Goal: Communication & Community: Answer question/provide support

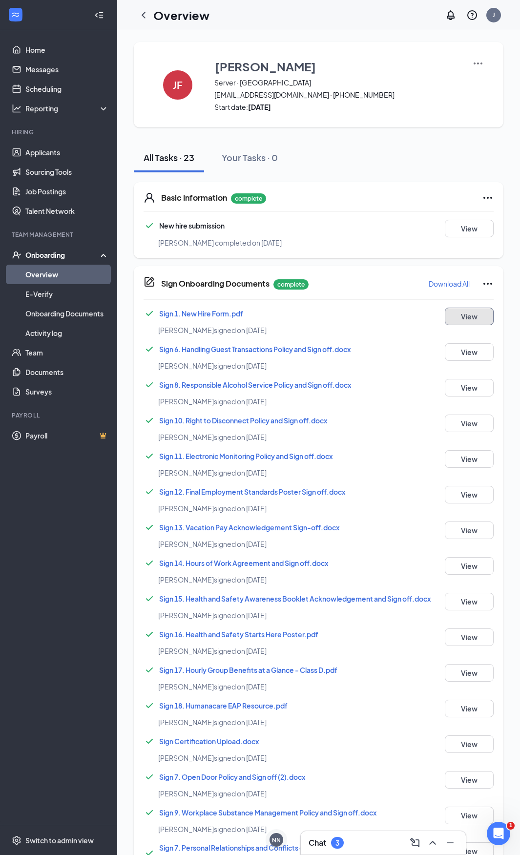
click at [457, 323] on button "View" at bounding box center [469, 317] width 49 height 18
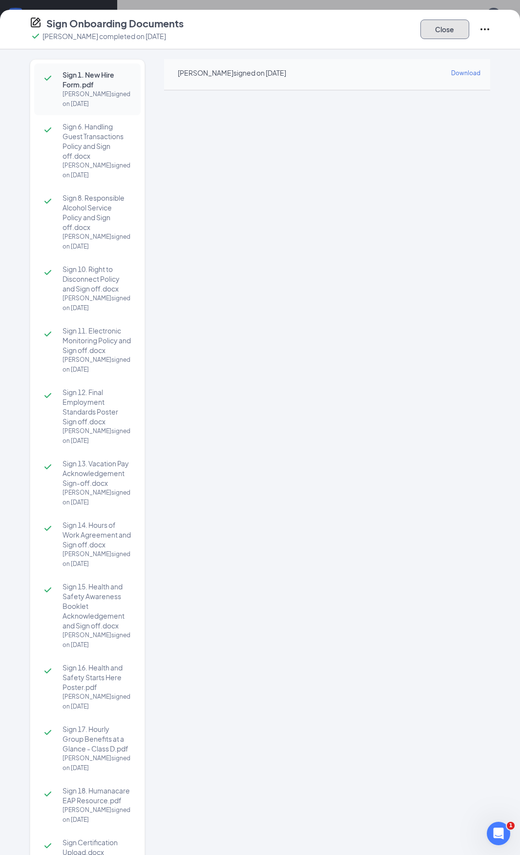
click at [454, 38] on button "Close" at bounding box center [444, 30] width 49 height 20
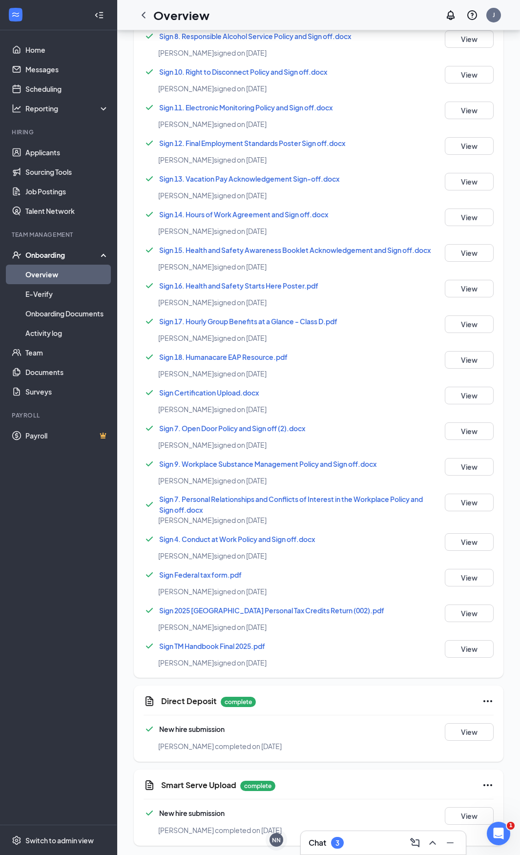
scroll to position [351, 0]
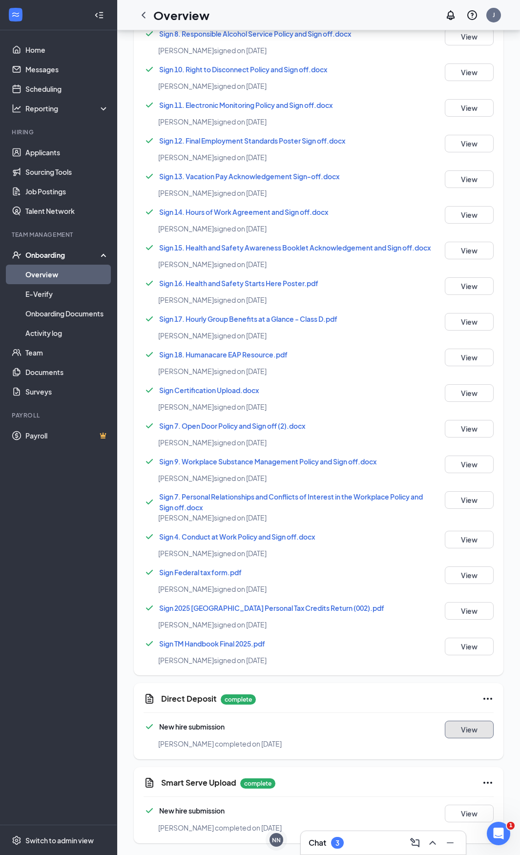
click at [476, 728] on button "View" at bounding box center [469, 729] width 49 height 18
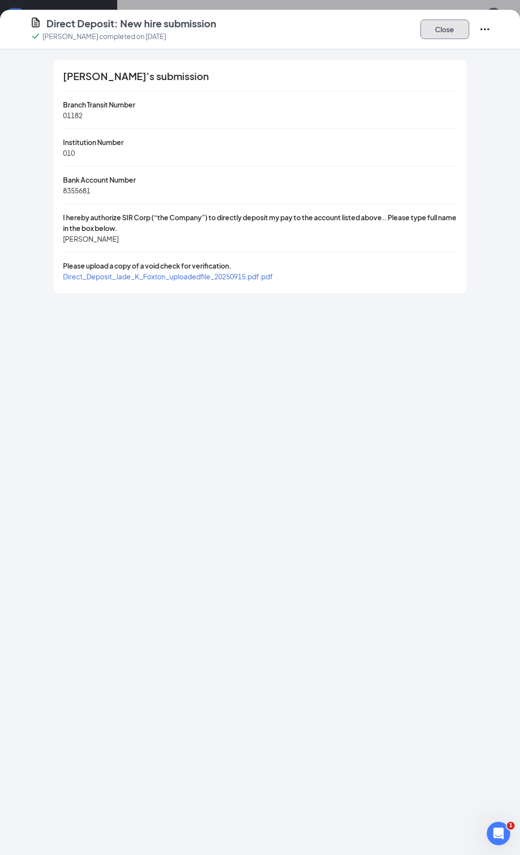
click at [443, 31] on button "Close" at bounding box center [444, 30] width 49 height 20
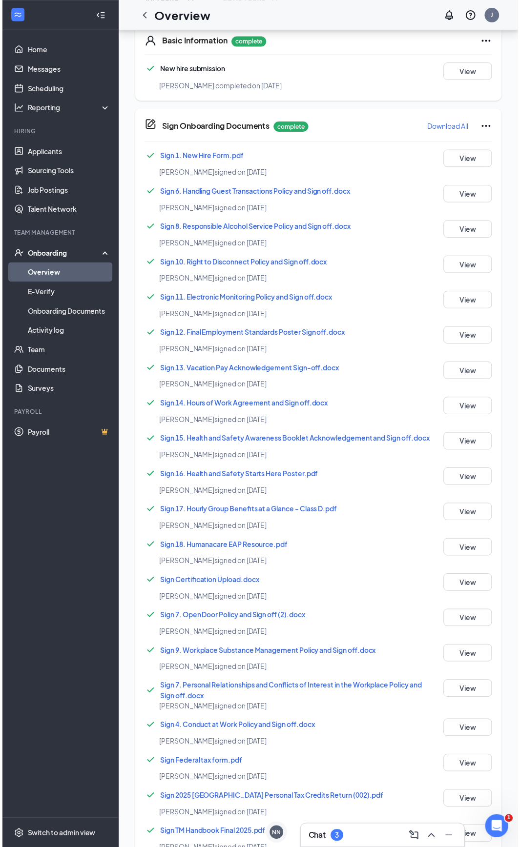
scroll to position [0, 0]
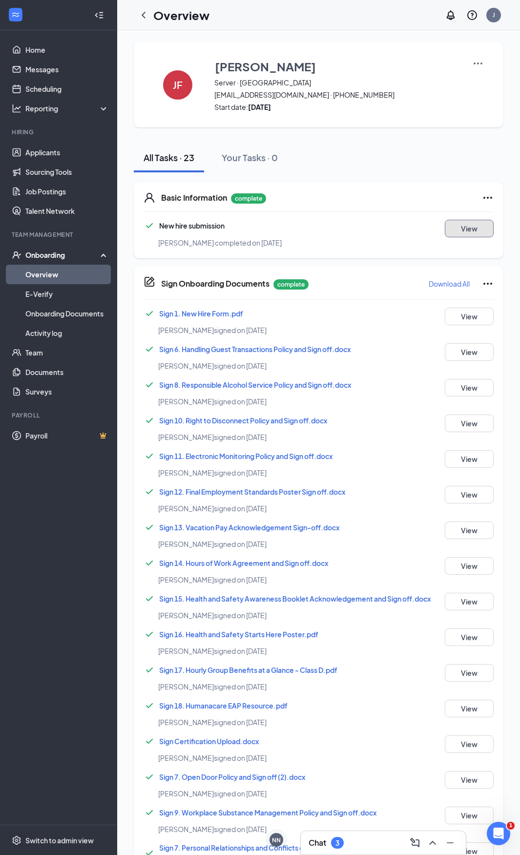
click at [469, 232] on button "View" at bounding box center [469, 229] width 49 height 18
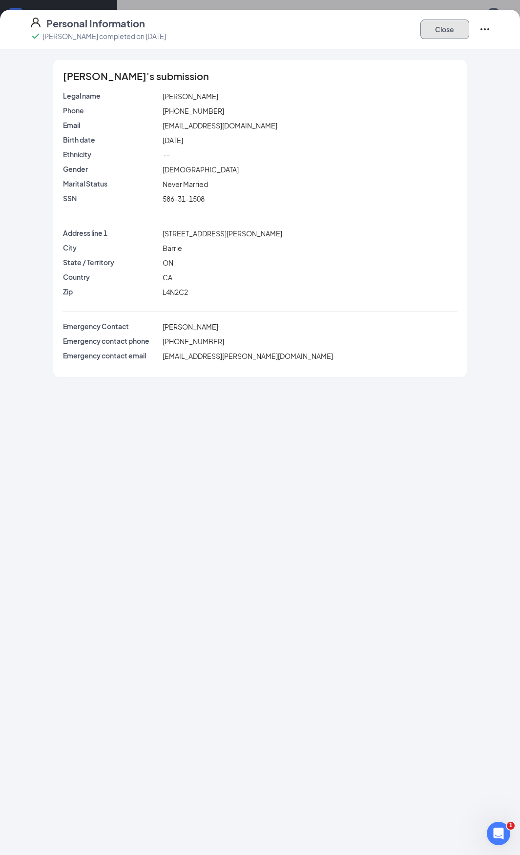
click at [443, 33] on button "Close" at bounding box center [444, 30] width 49 height 20
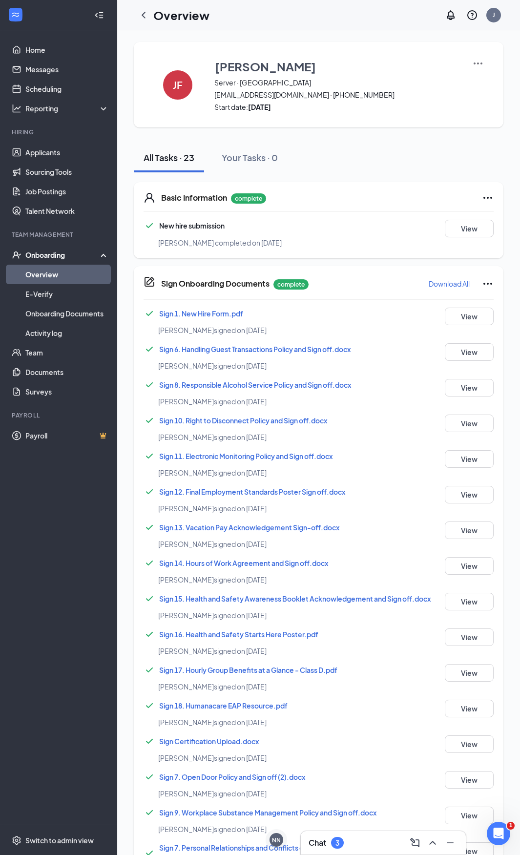
click at [95, 13] on icon "Collapse" at bounding box center [99, 15] width 10 height 10
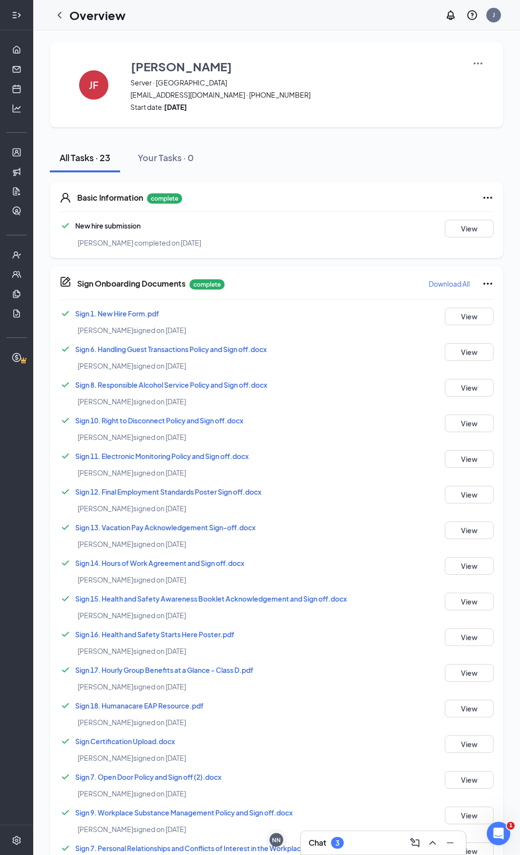
click at [17, 13] on icon "Expand" at bounding box center [17, 15] width 10 height 10
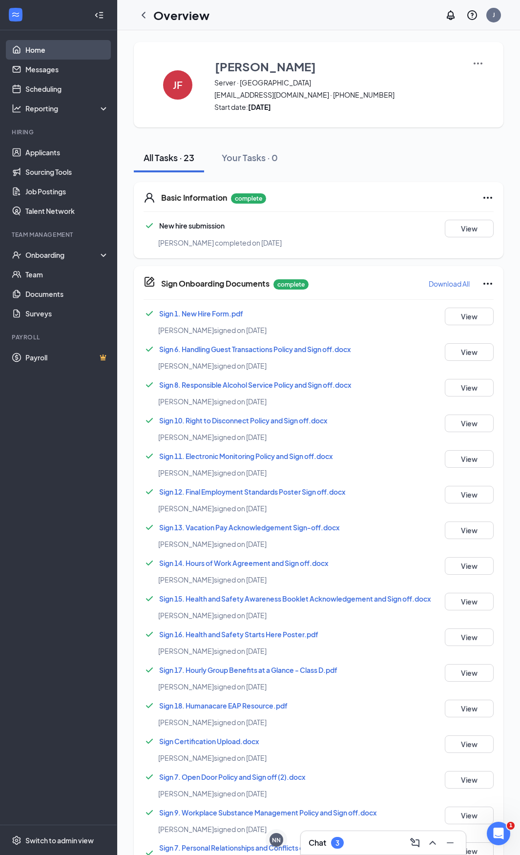
click at [35, 52] on link "Home" at bounding box center [66, 50] width 83 height 20
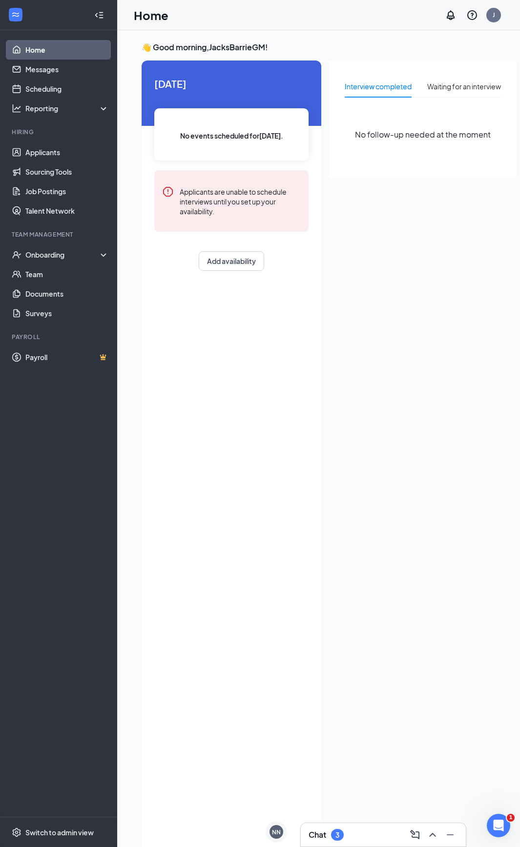
click at [377, 843] on div "Chat 3" at bounding box center [383, 834] width 165 height 23
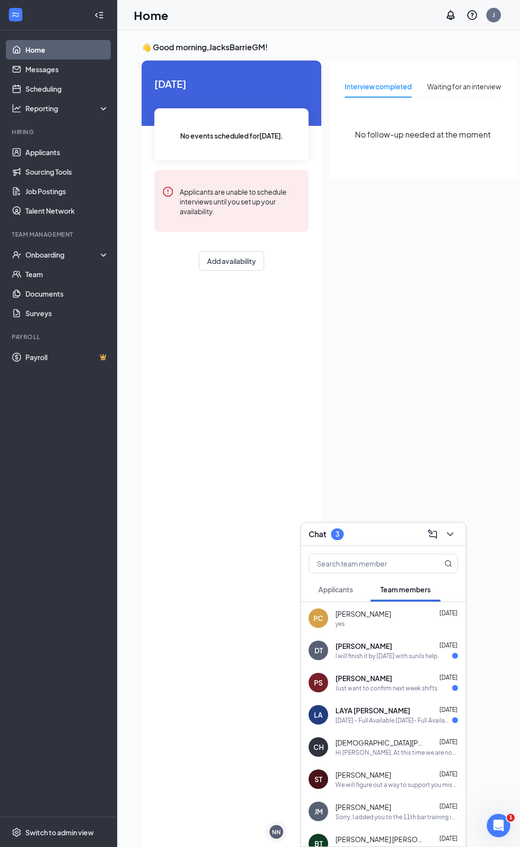
click at [289, 823] on div "NN [PERSON_NAME]" at bounding box center [275, 834] width 29 height 24
click at [286, 825] on icon "Cross" at bounding box center [287, 824] width 5 height 5
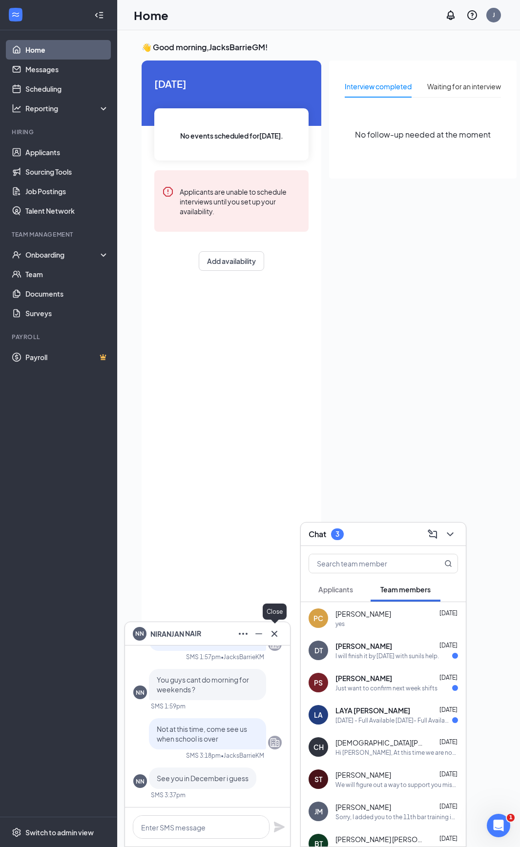
click at [276, 635] on icon "Cross" at bounding box center [274, 634] width 12 height 12
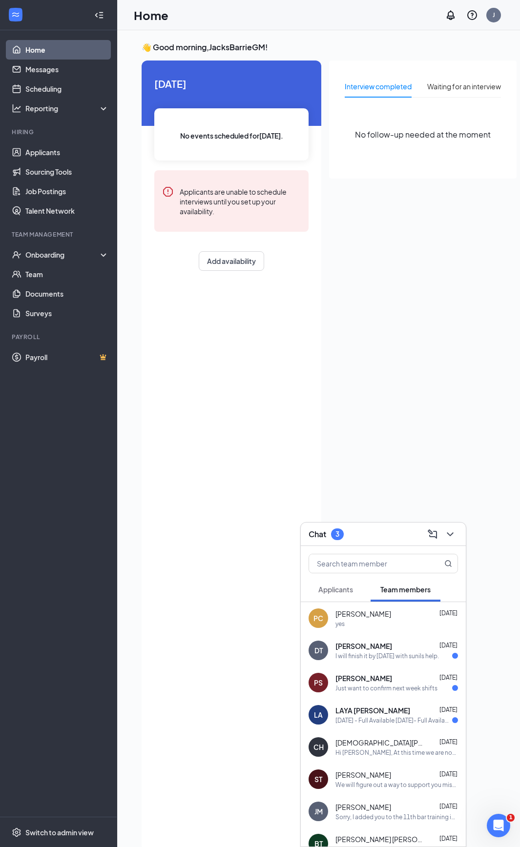
click at [340, 587] on span "Applicants" at bounding box center [335, 589] width 35 height 9
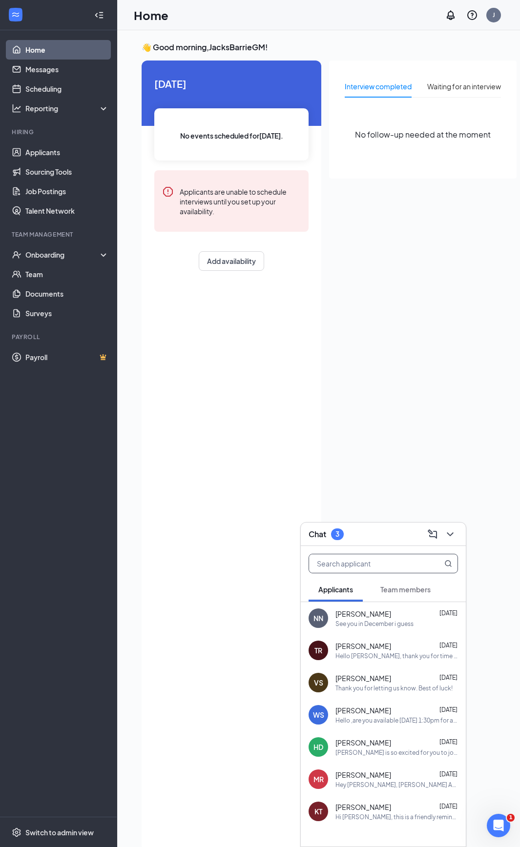
click at [354, 558] on input "text" at bounding box center [367, 564] width 116 height 19
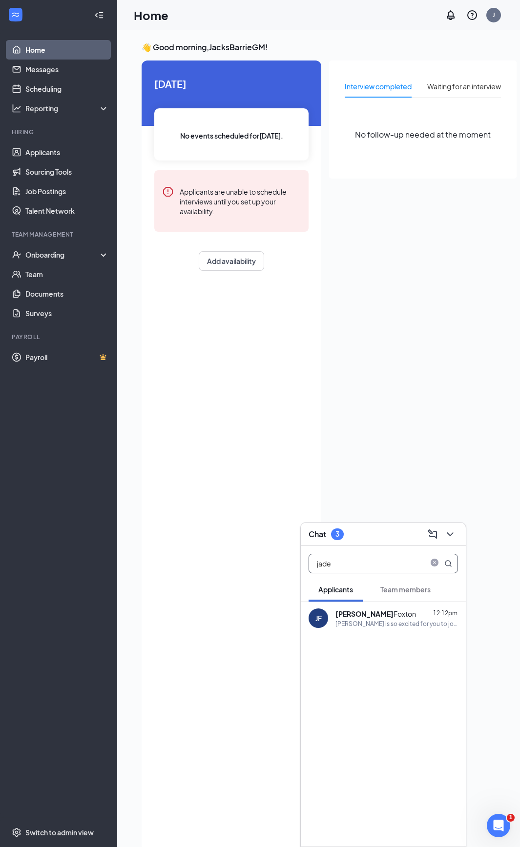
type input "jade"
click at [350, 617] on b "[PERSON_NAME]" at bounding box center [364, 614] width 58 height 9
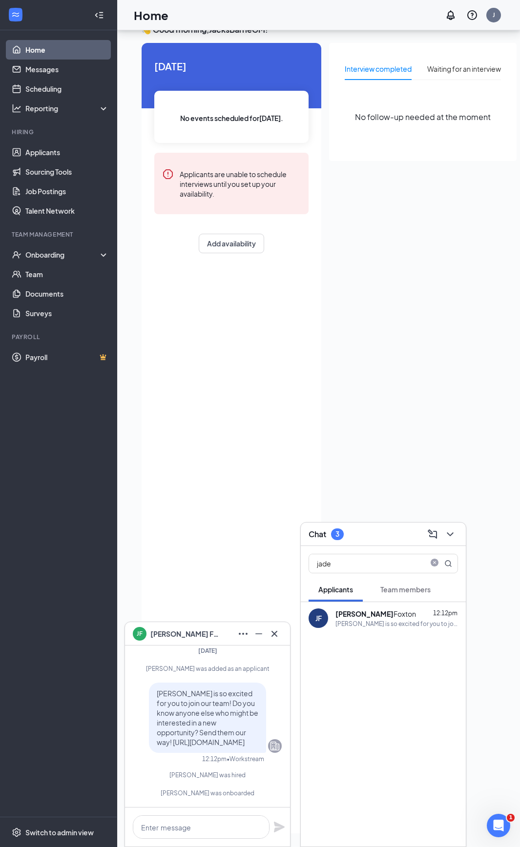
scroll to position [35, 0]
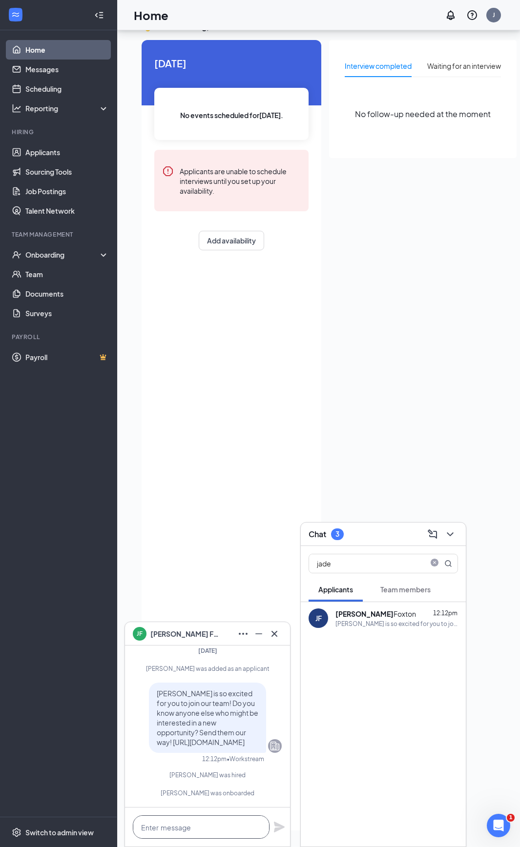
click at [228, 820] on textarea at bounding box center [201, 827] width 137 height 23
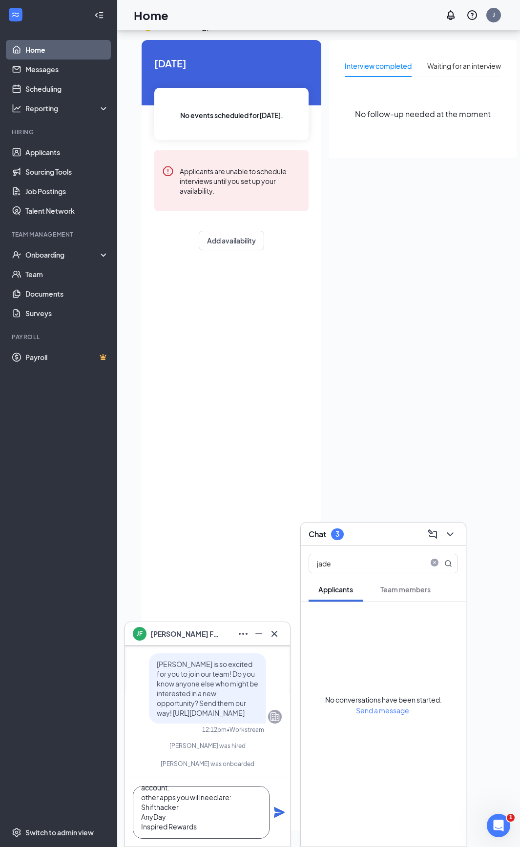
scroll to position [79, 0]
click at [235, 824] on textarea "Hey [PERSON_NAME], Thanks for completing everything in a timely manner. You sho…" at bounding box center [201, 812] width 137 height 53
click at [198, 799] on textarea "Hey [PERSON_NAME], Thanks for completing everything in a timely manner. You sho…" at bounding box center [201, 812] width 137 height 53
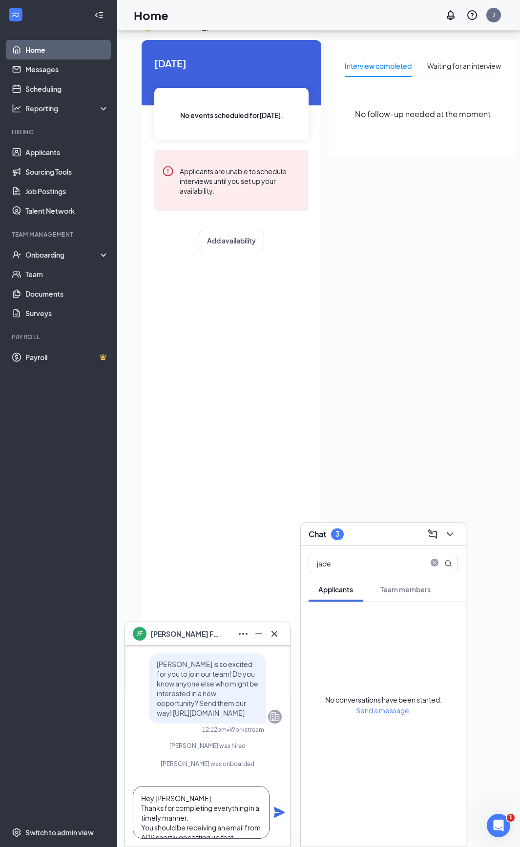
type textarea "Hey [PERSON_NAME], Thanks for completing everything in a timely manner. You sho…"
click at [281, 816] on icon "Plane" at bounding box center [279, 813] width 12 height 12
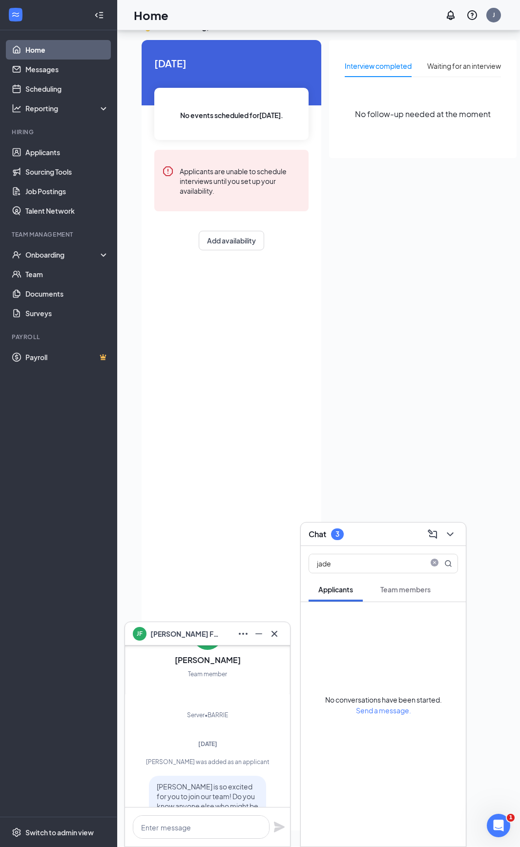
scroll to position [-293, 0]
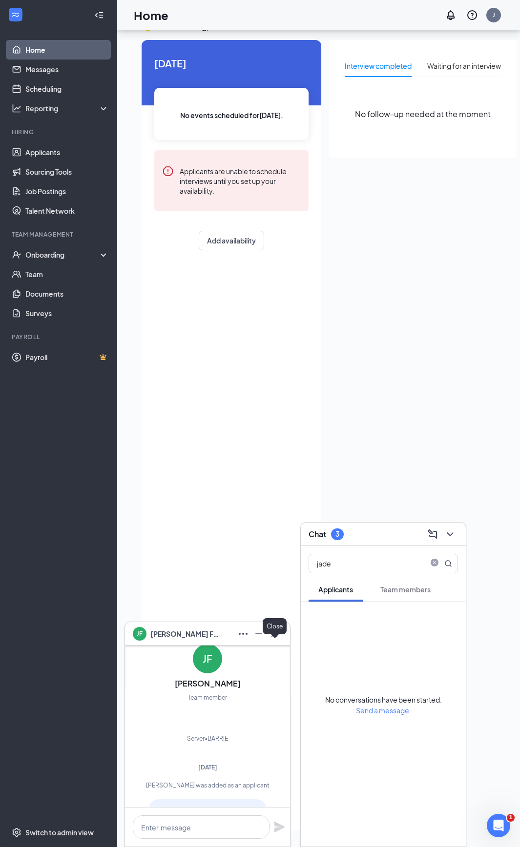
click at [275, 637] on icon "Cross" at bounding box center [274, 634] width 12 height 12
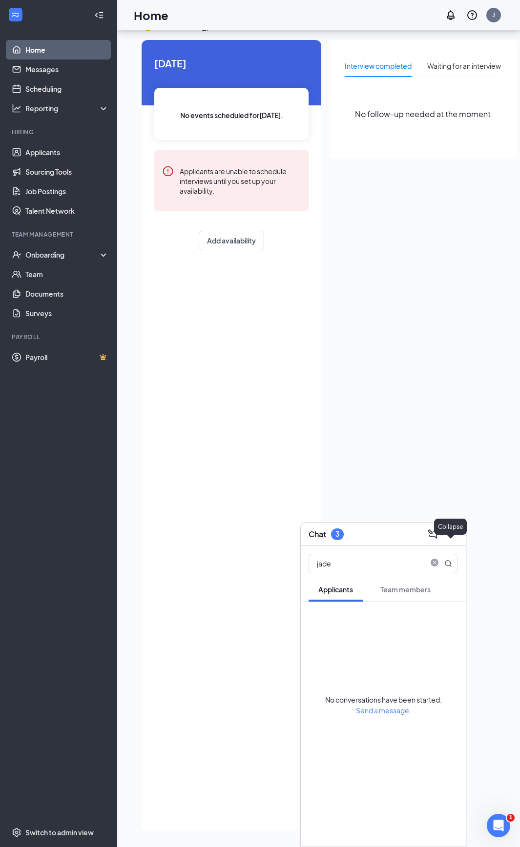
click at [448, 534] on icon "ChevronDown" at bounding box center [450, 535] width 12 height 12
